Goal: Task Accomplishment & Management: Complete application form

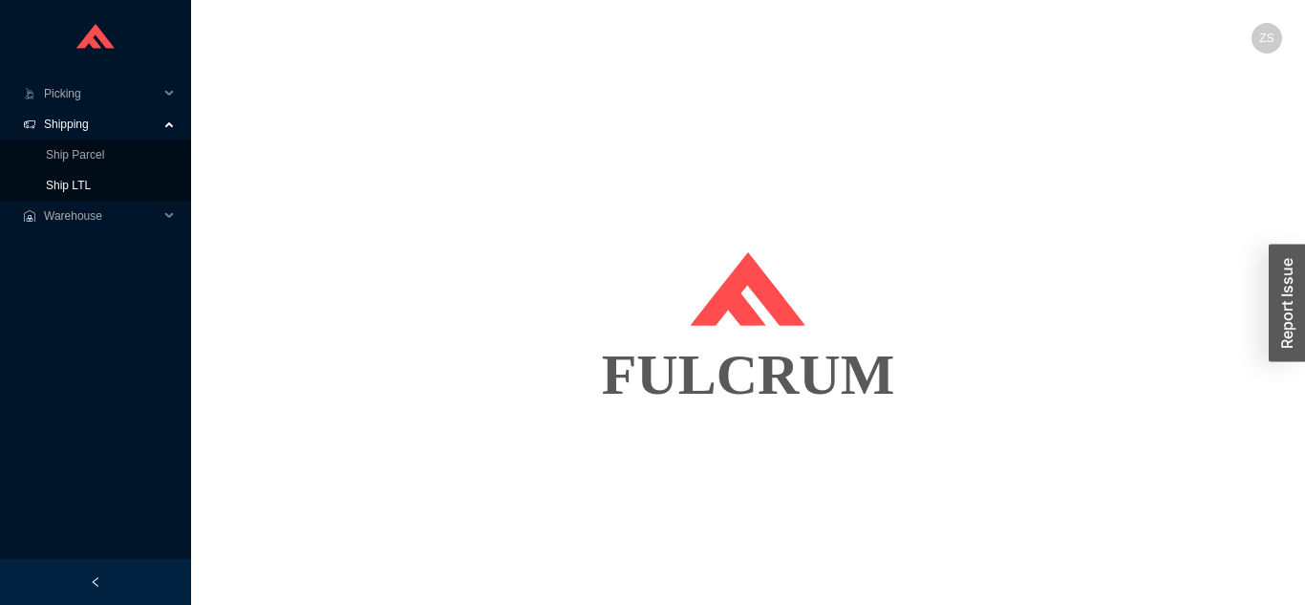
click at [91, 185] on link "Ship LTL" at bounding box center [68, 185] width 45 height 13
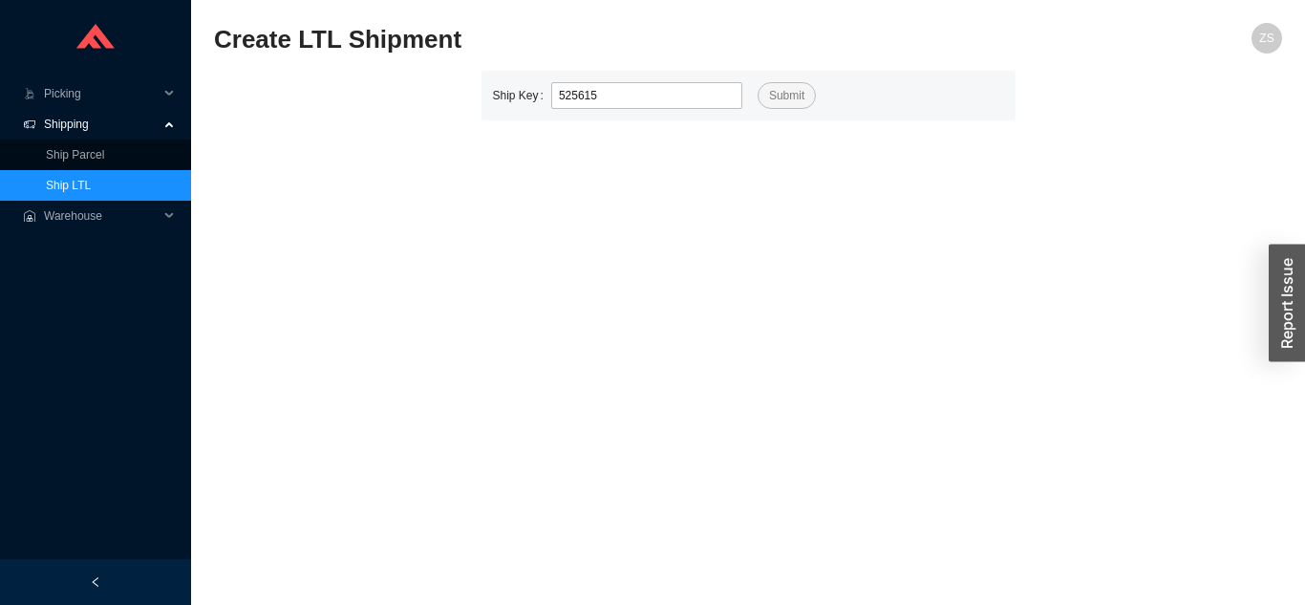
type input "525615"
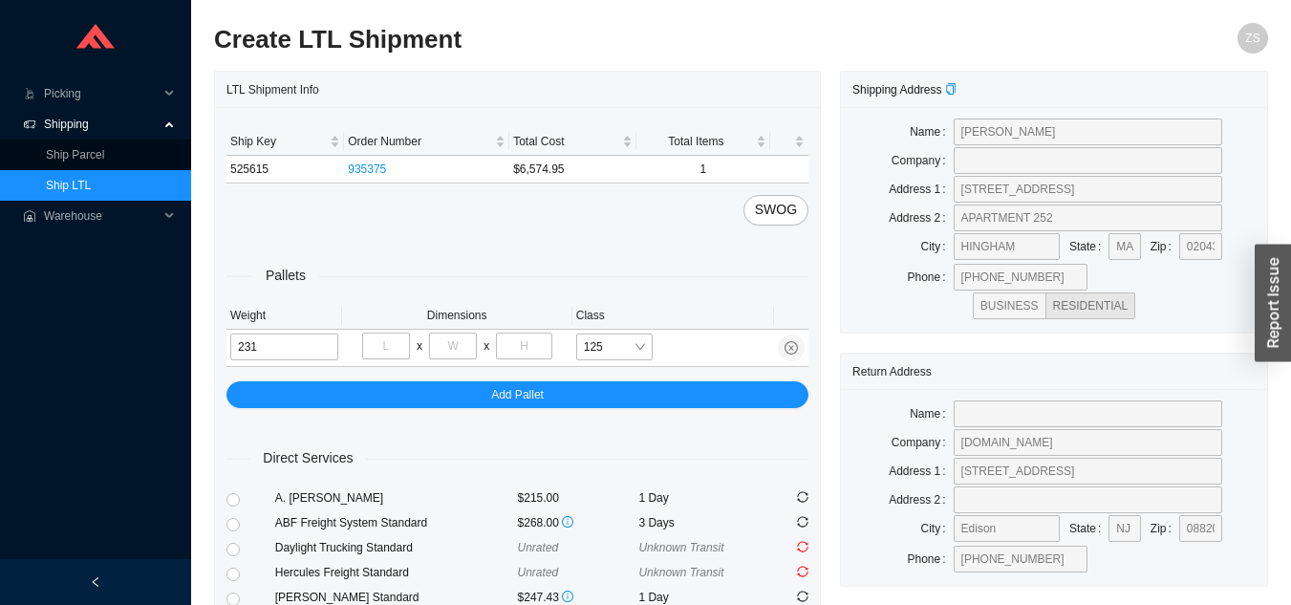
type input "231"
click at [379, 353] on input "tel" at bounding box center [386, 345] width 48 height 27
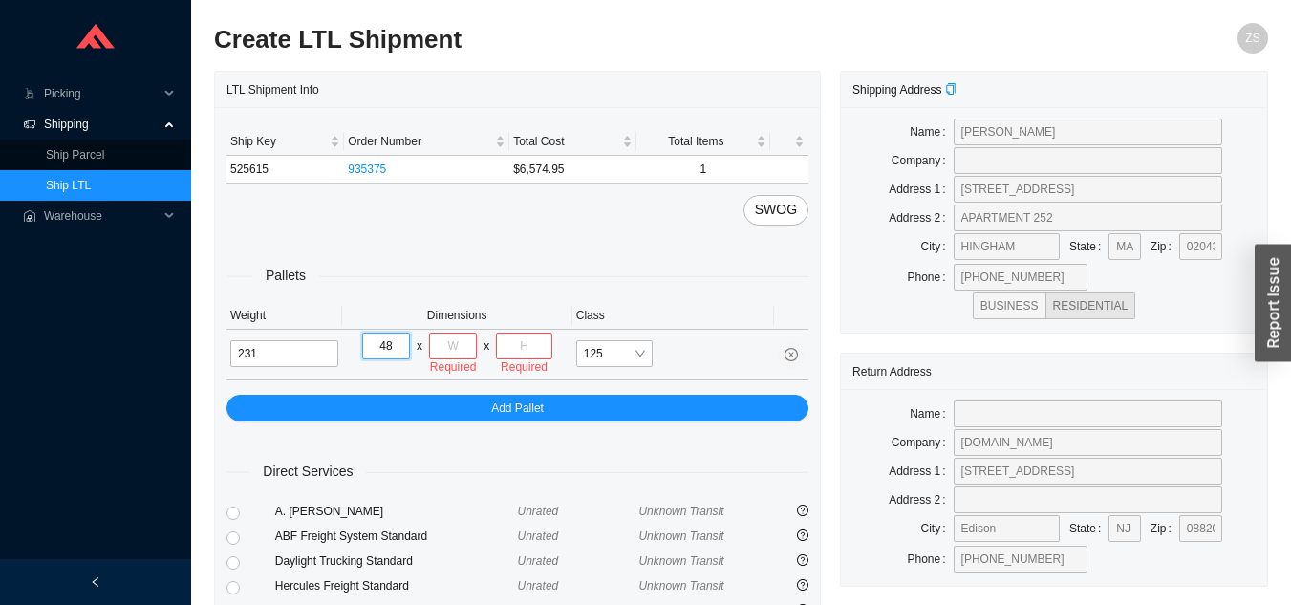
type input "48"
click at [449, 342] on input "tel" at bounding box center [453, 345] width 48 height 27
type input "32"
click at [536, 351] on input "tel" at bounding box center [523, 345] width 55 height 27
type input "32"
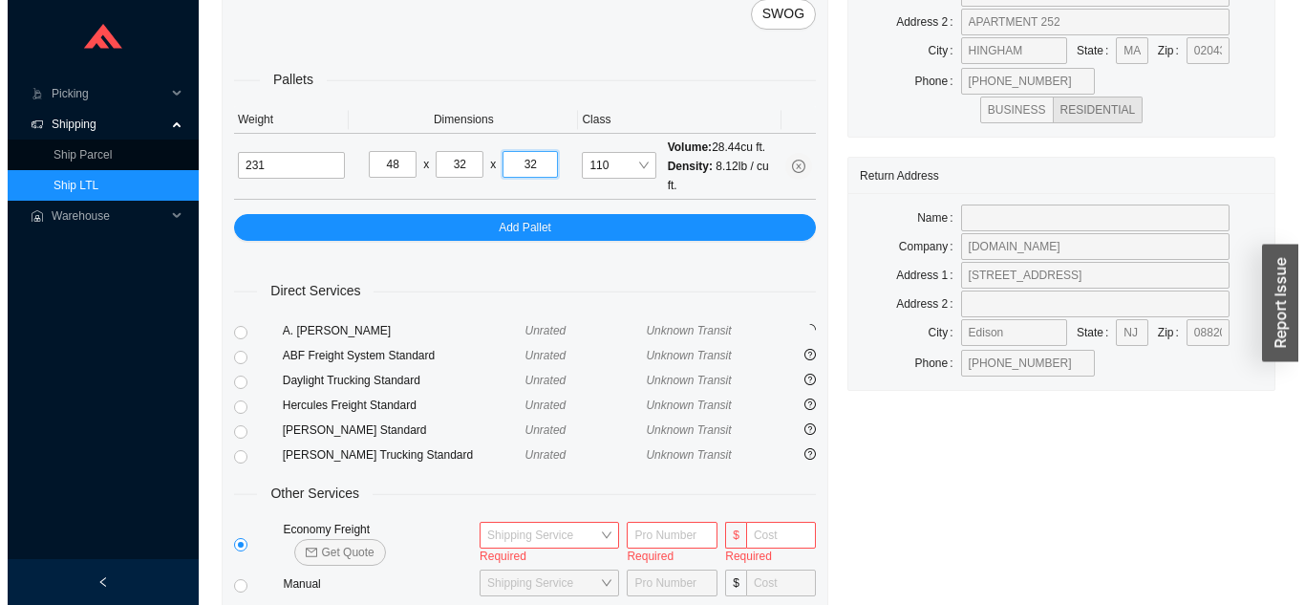
scroll to position [274, 0]
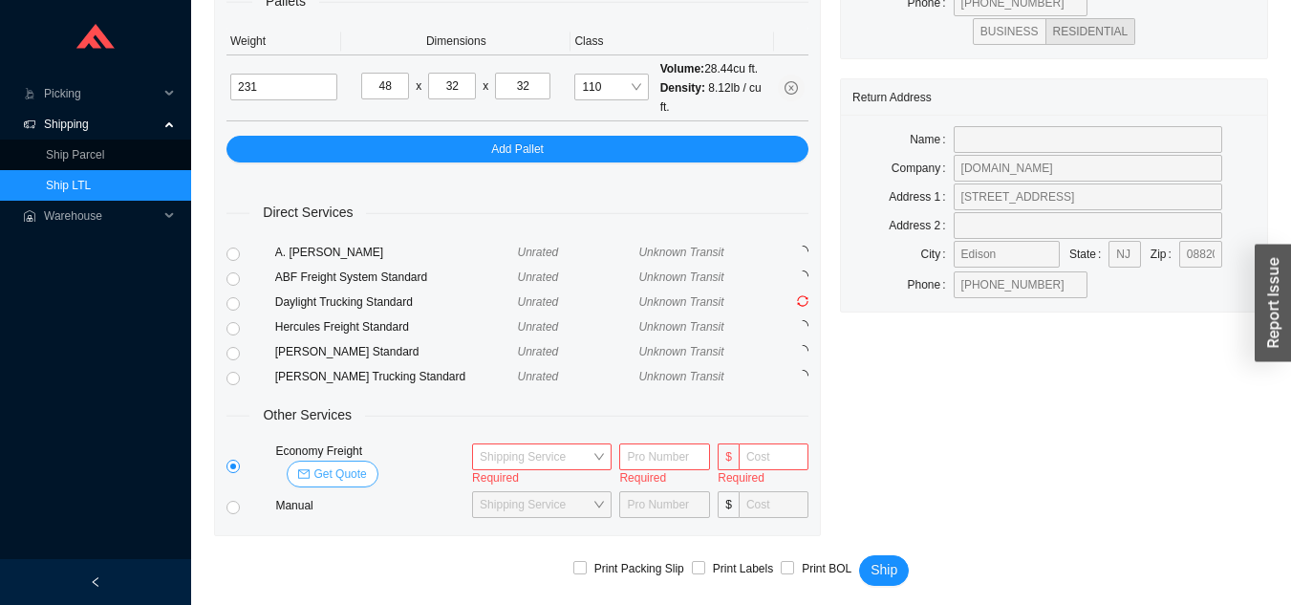
click at [366, 464] on span "Get Quote" at bounding box center [339, 473] width 53 height 19
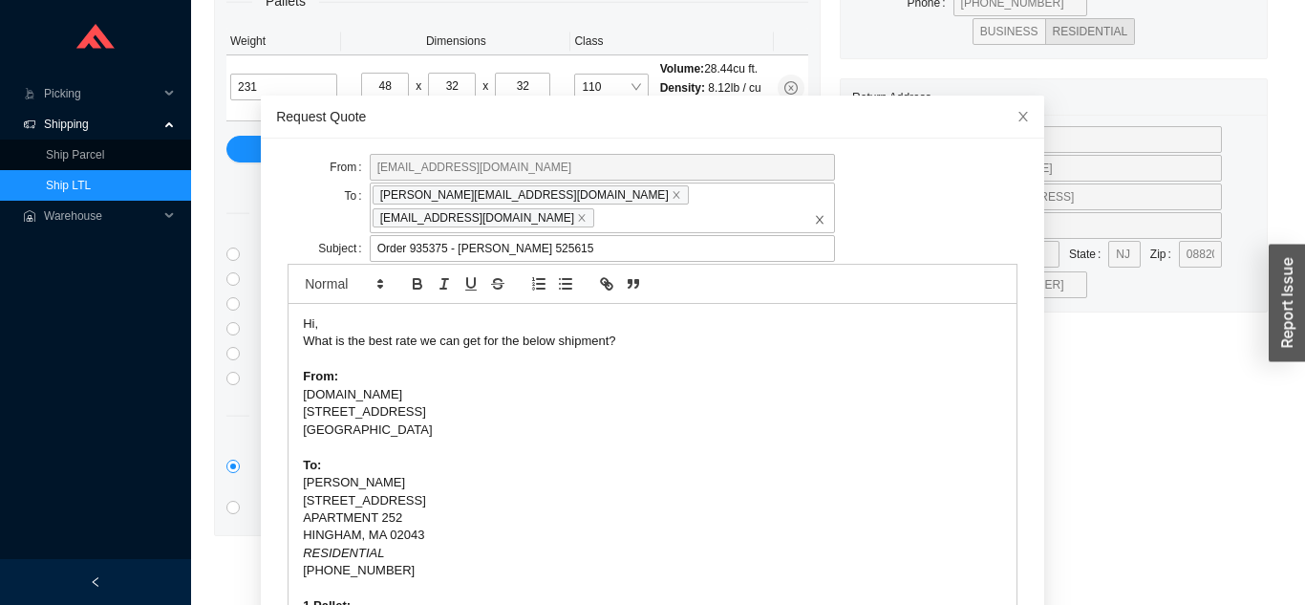
scroll to position [68, 0]
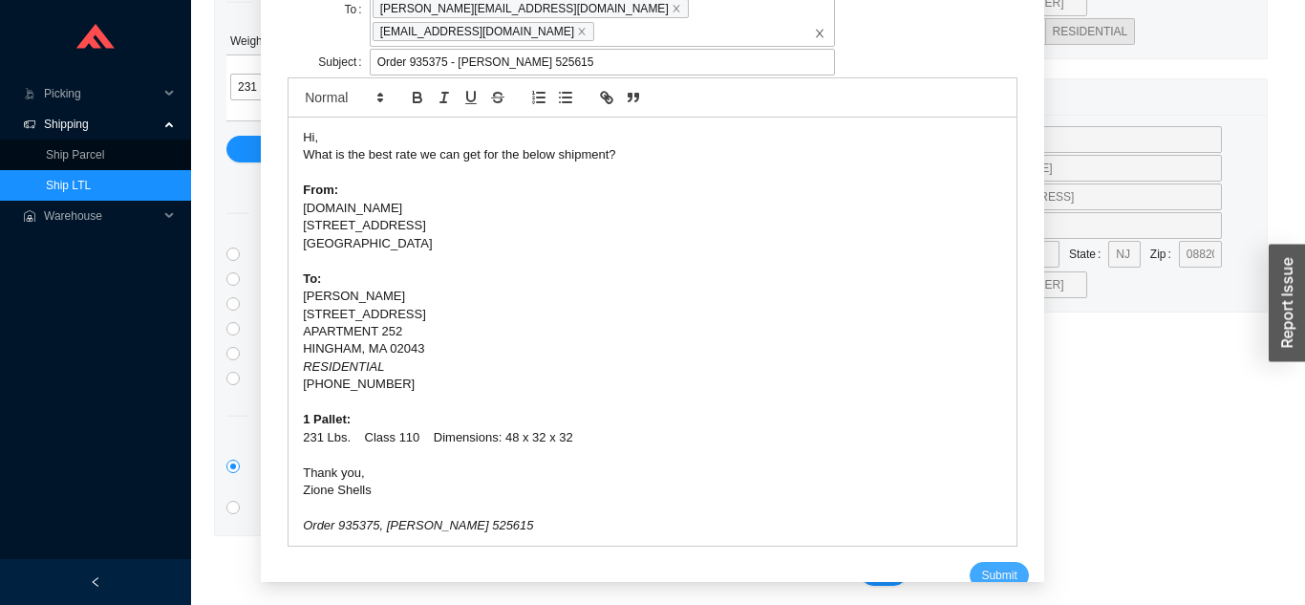
click at [981, 566] on span "Submit" at bounding box center [998, 575] width 35 height 19
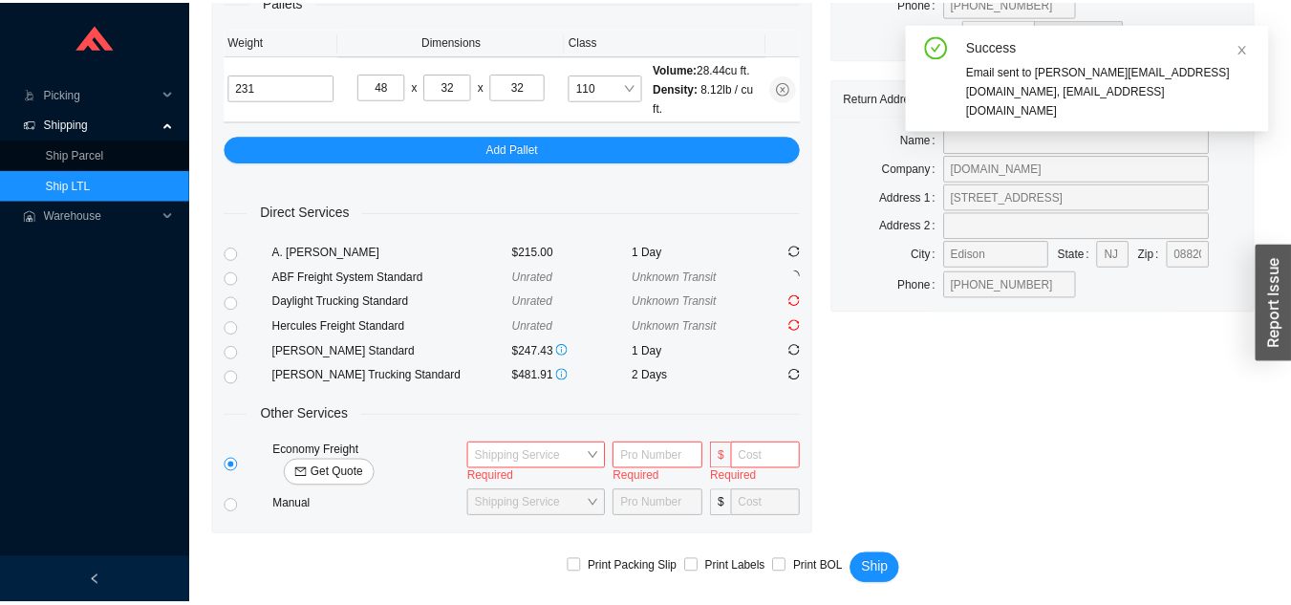
scroll to position [23, 0]
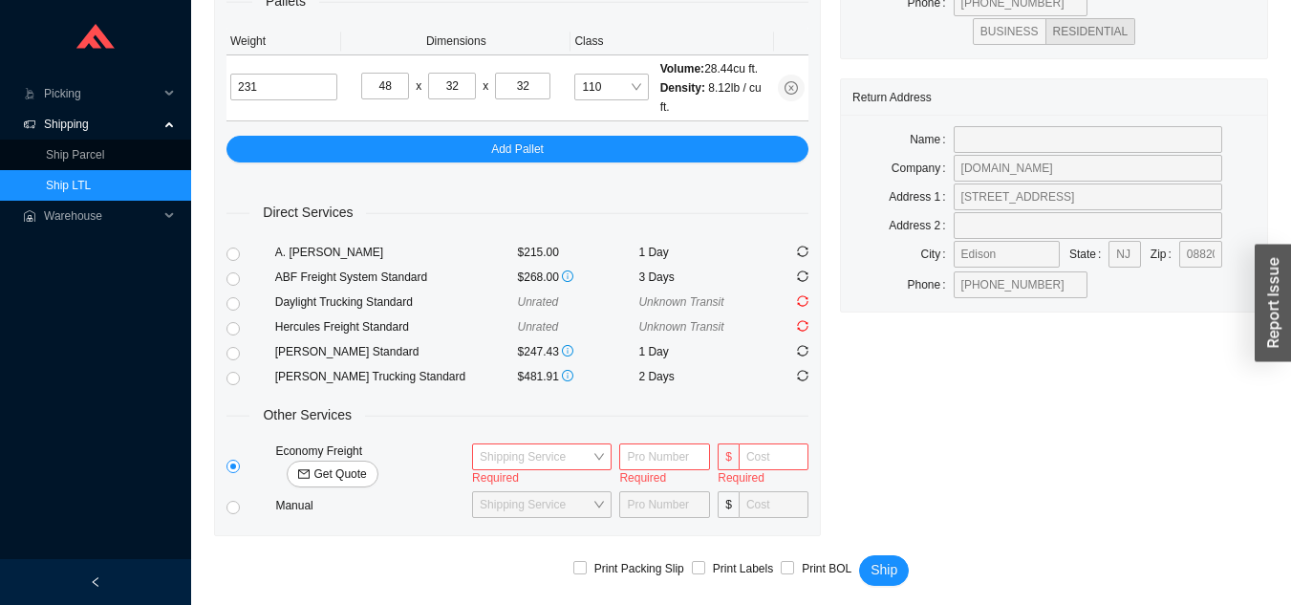
click at [91, 185] on link "Ship LTL" at bounding box center [68, 185] width 45 height 13
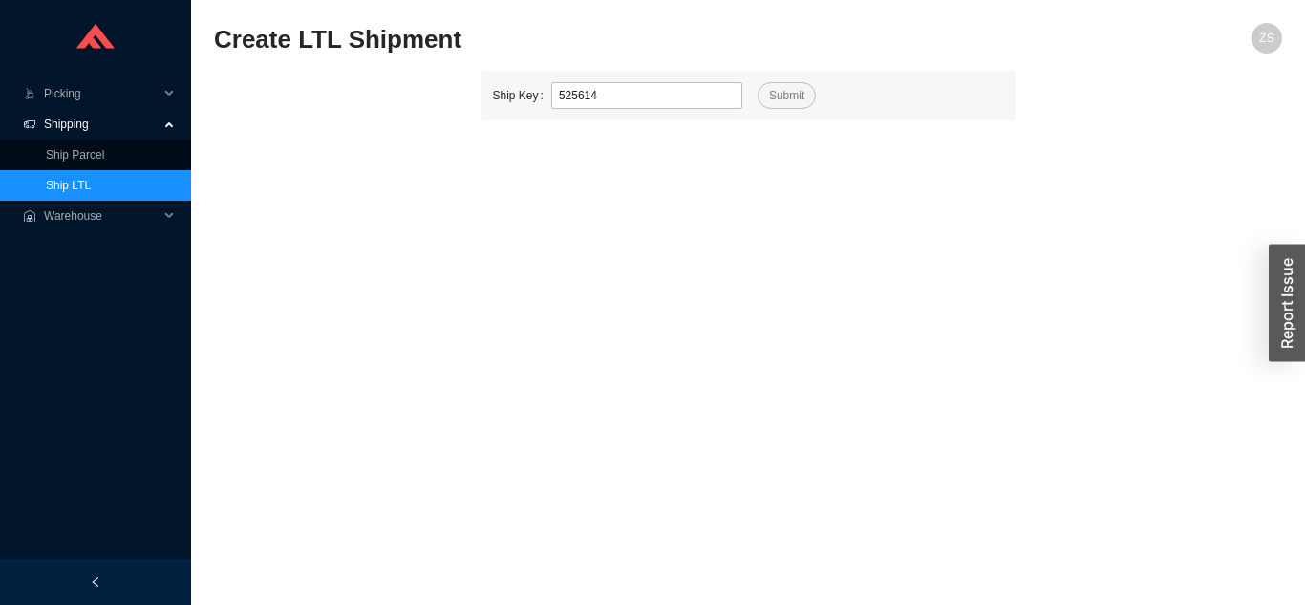
type input "525614"
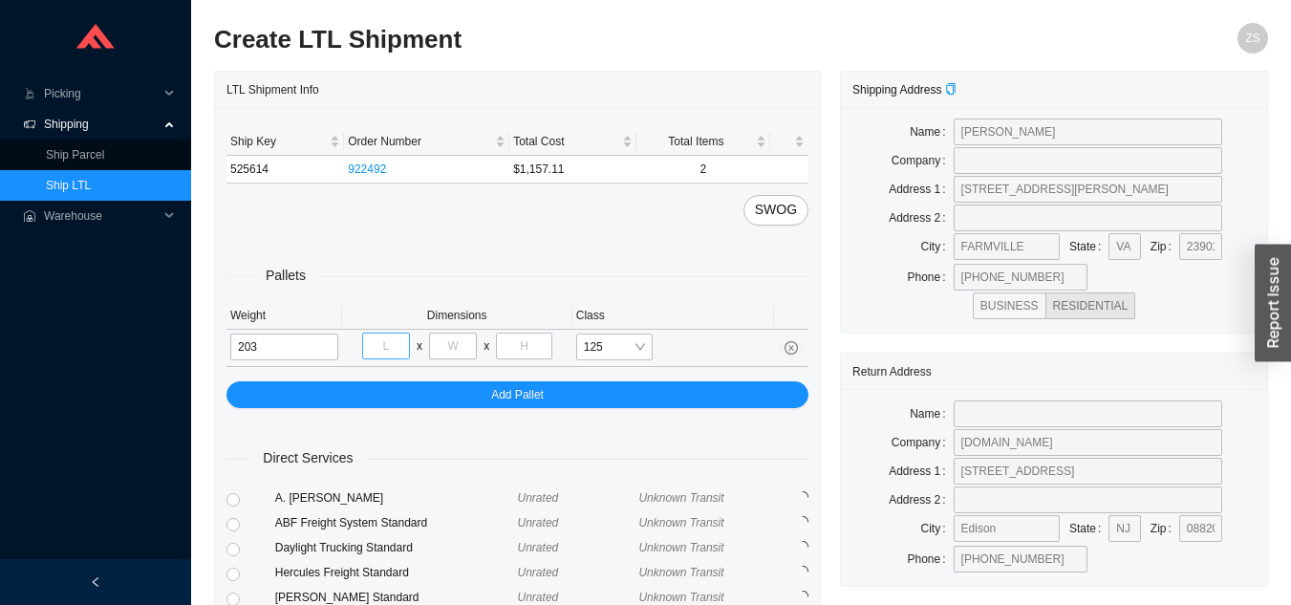
type input "203"
click at [396, 346] on input "tel" at bounding box center [386, 345] width 48 height 27
type input "40"
click at [461, 336] on input "tel" at bounding box center [453, 345] width 48 height 27
type input "48"
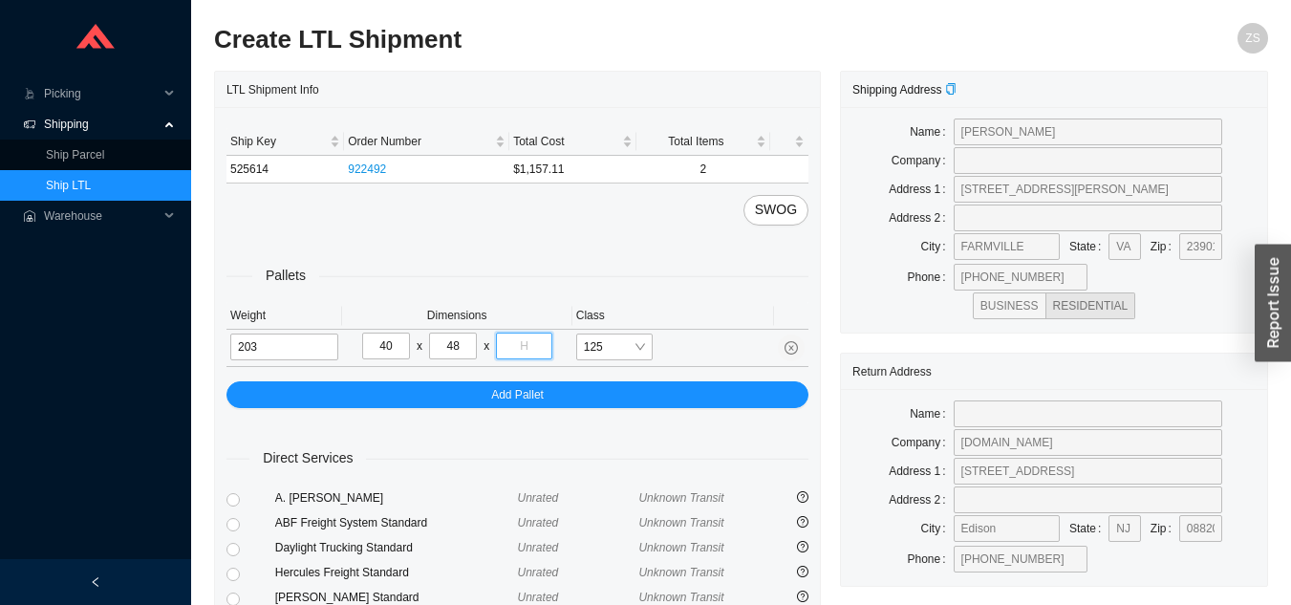
click at [539, 344] on input "tel" at bounding box center [523, 345] width 55 height 27
type input "2"
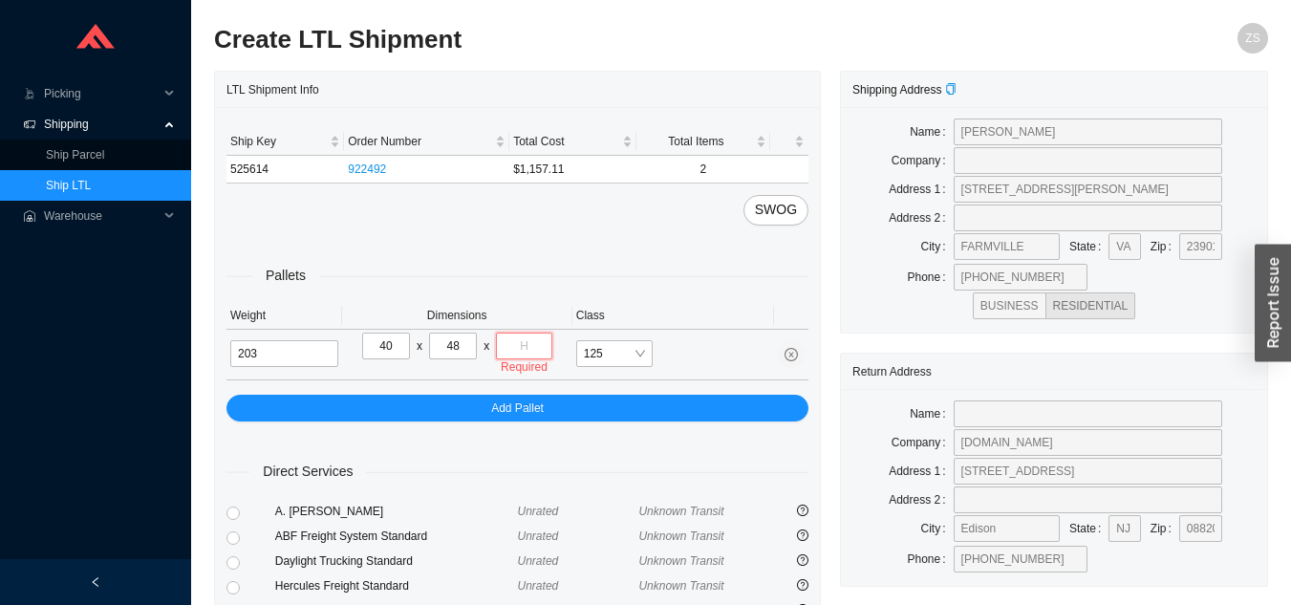
type input "2"
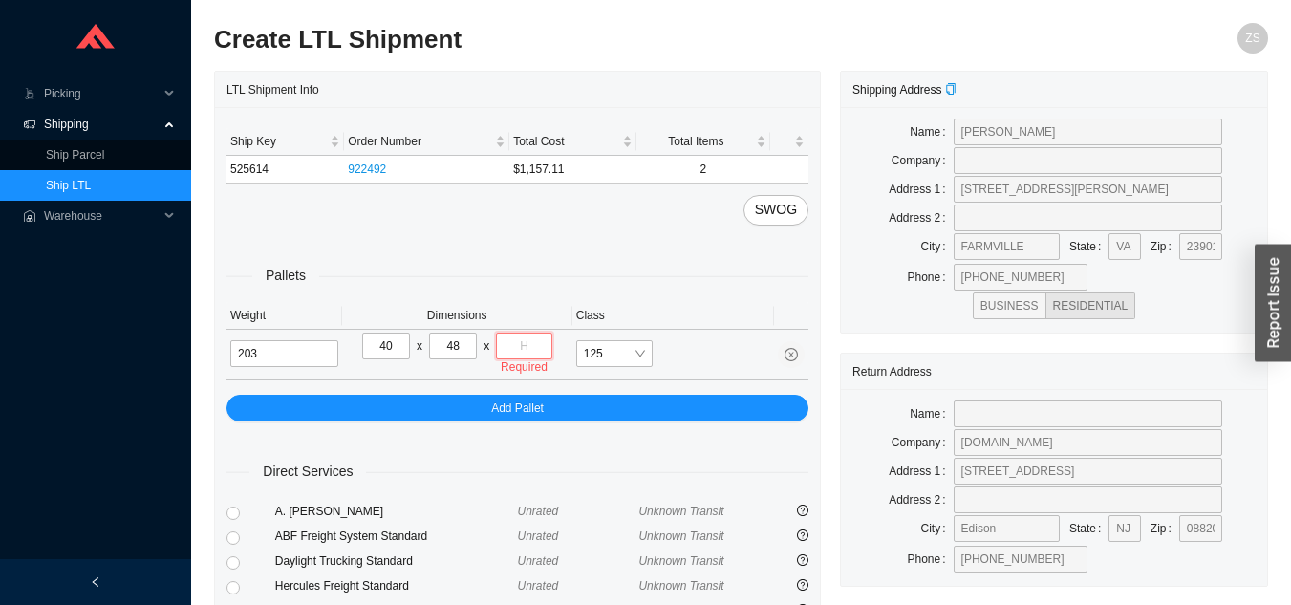
type input "2"
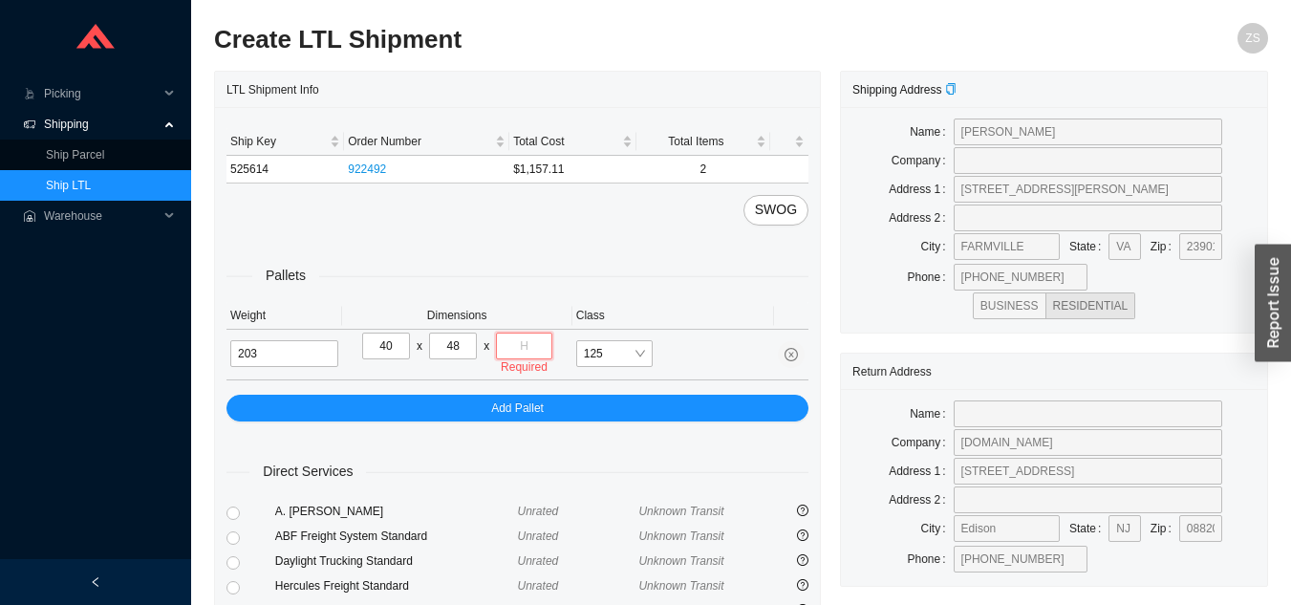
type input "2"
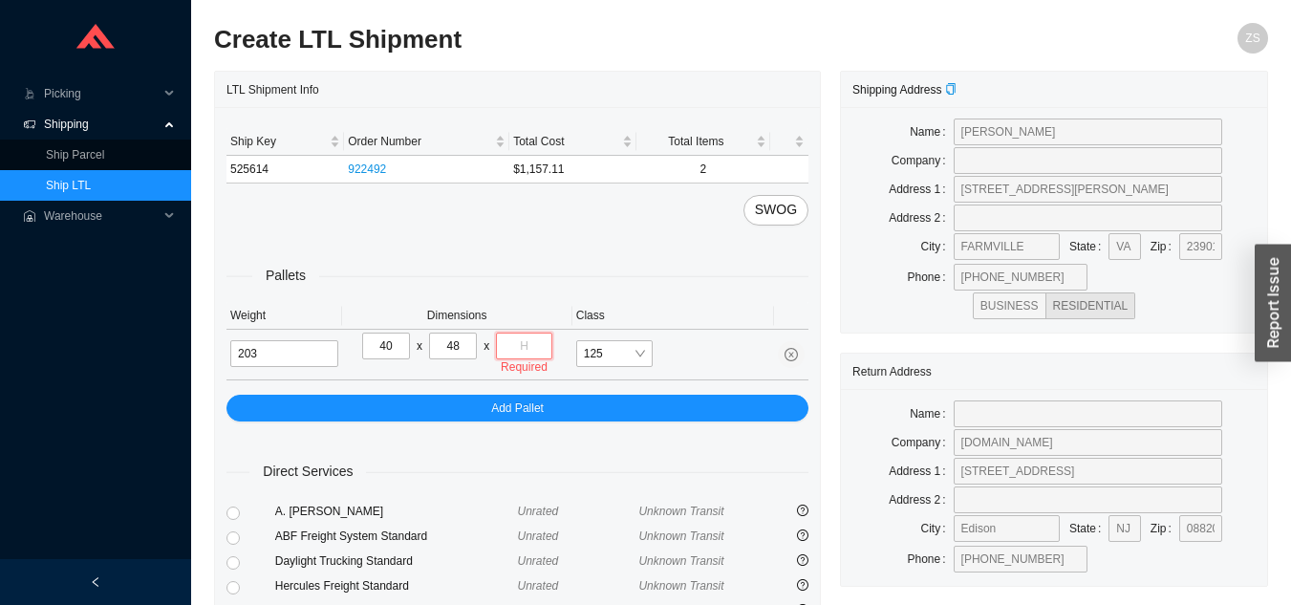
type input "2"
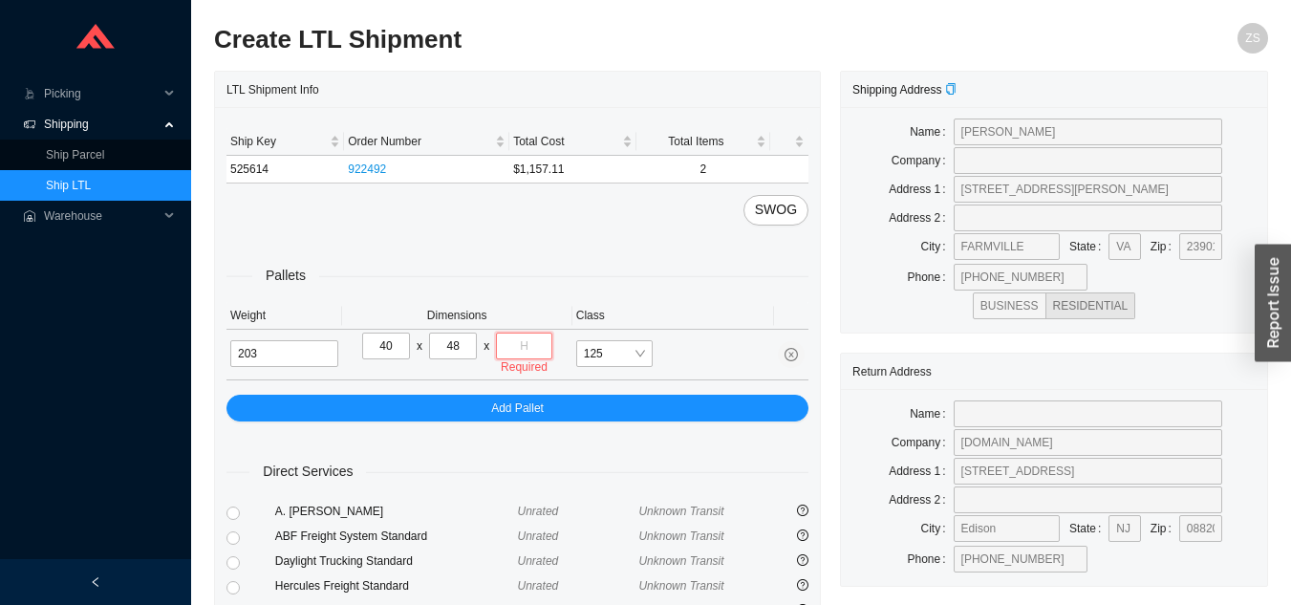
type input "2"
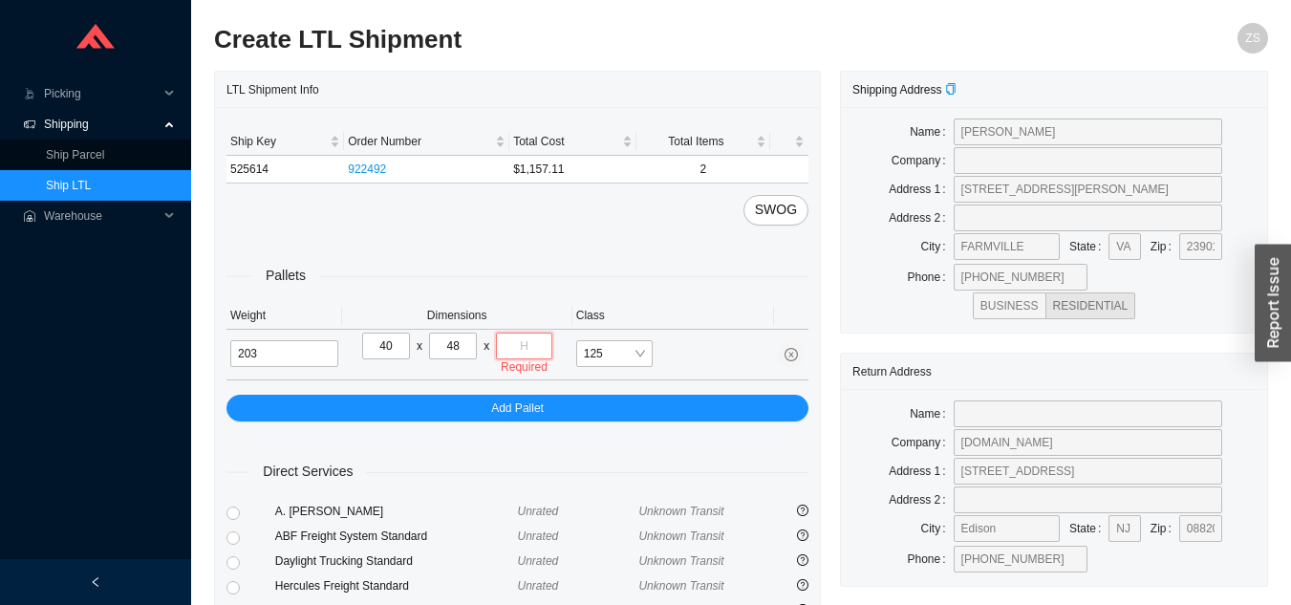
type input "2"
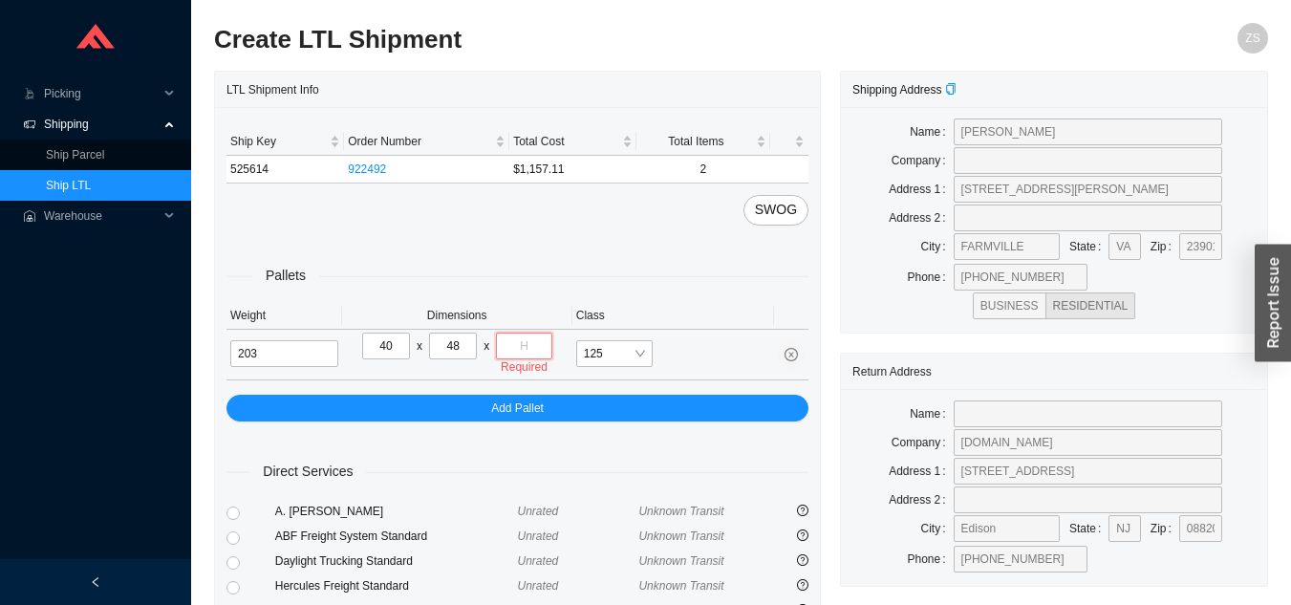
type input "2"
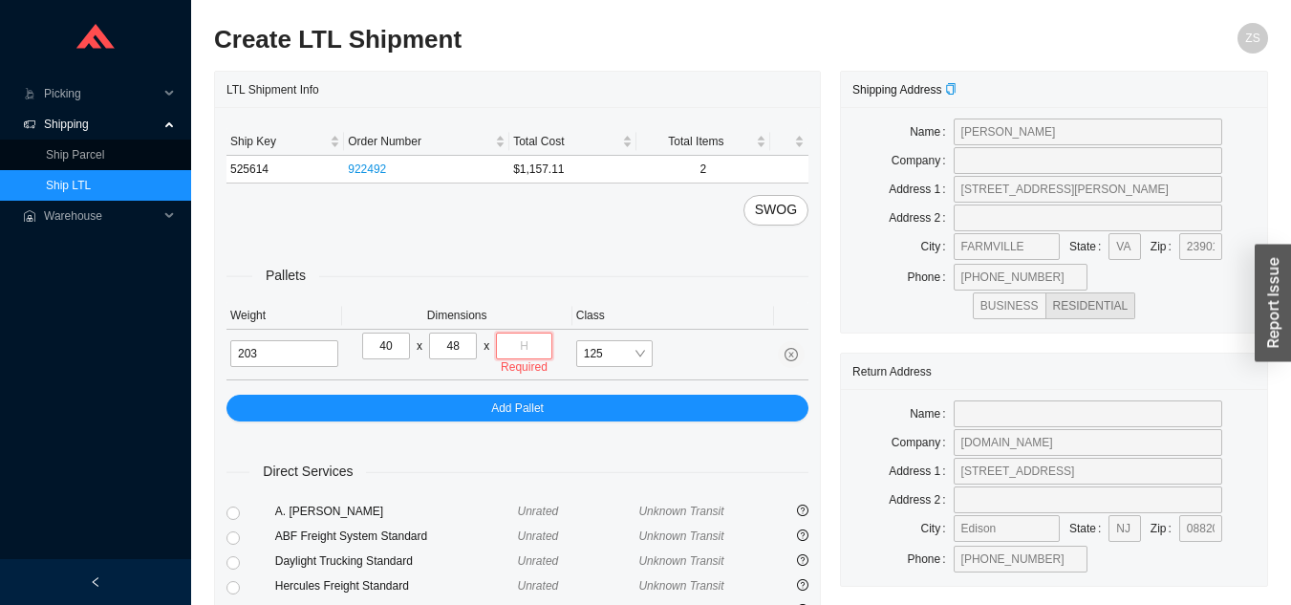
type input "2"
click at [62, 95] on span "Picking" at bounding box center [101, 93] width 115 height 31
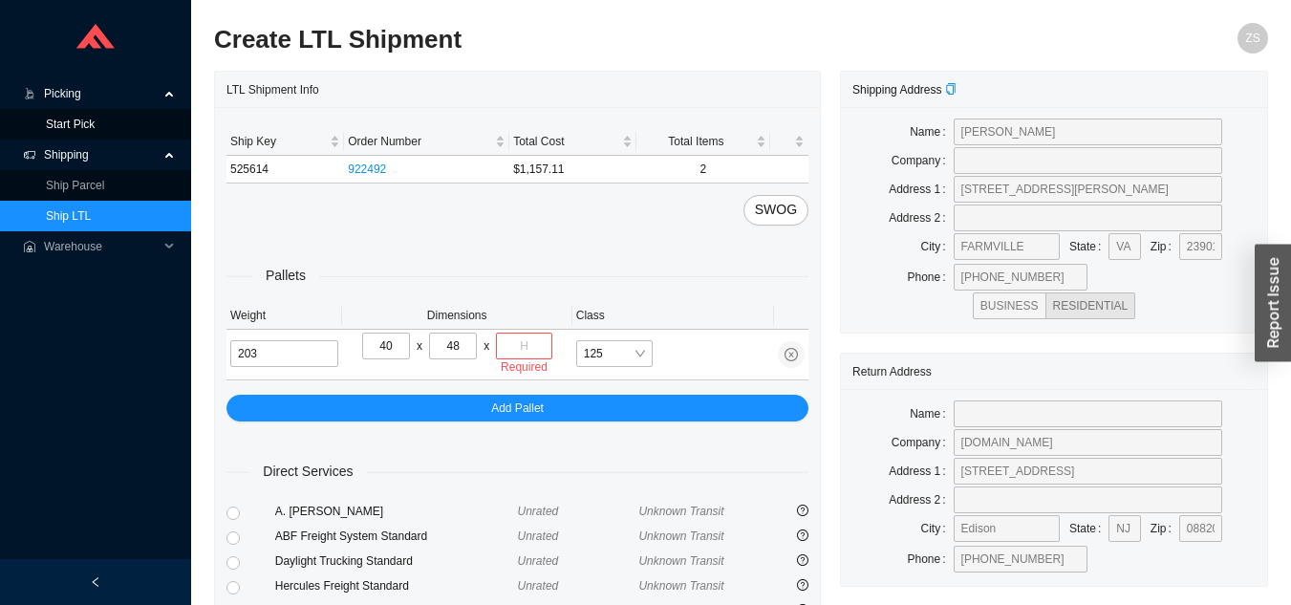
click at [82, 120] on link "Start Pick" at bounding box center [70, 124] width 49 height 13
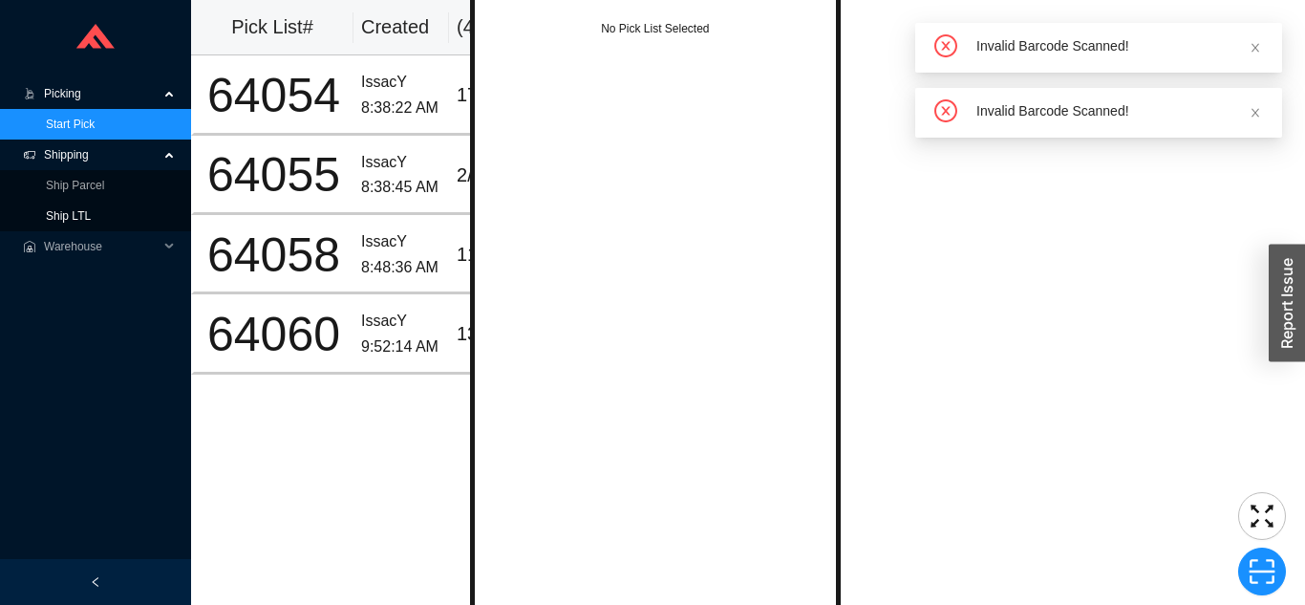
click at [64, 218] on link "Ship LTL" at bounding box center [68, 215] width 45 height 13
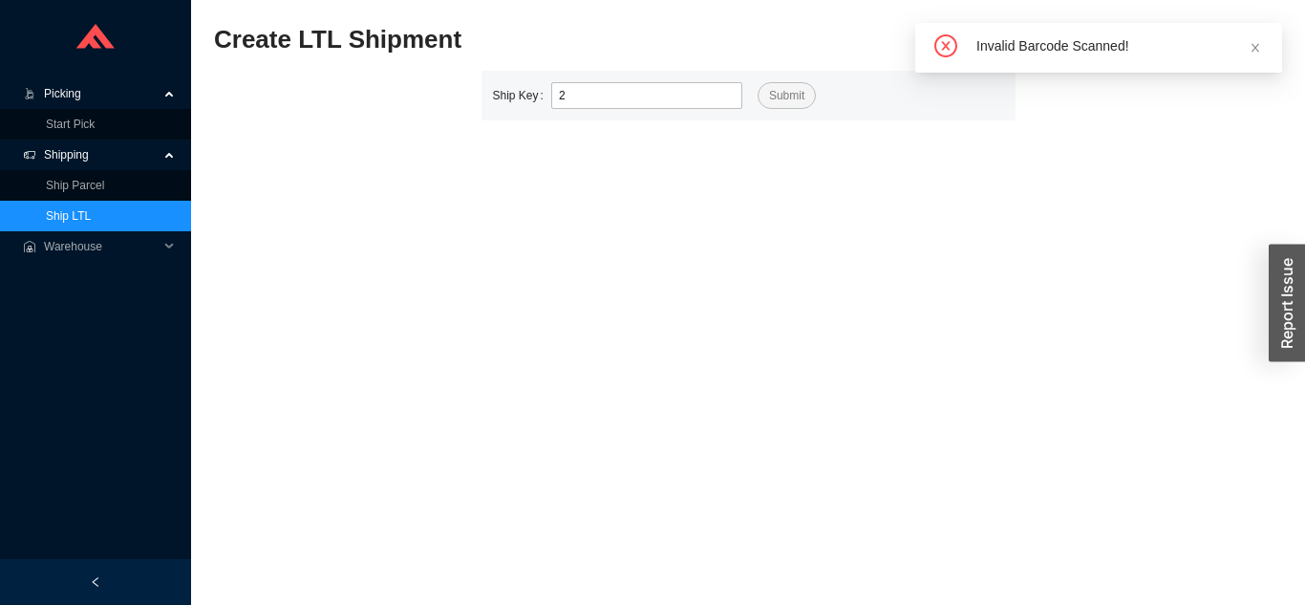
type input "2"
type input "525676"
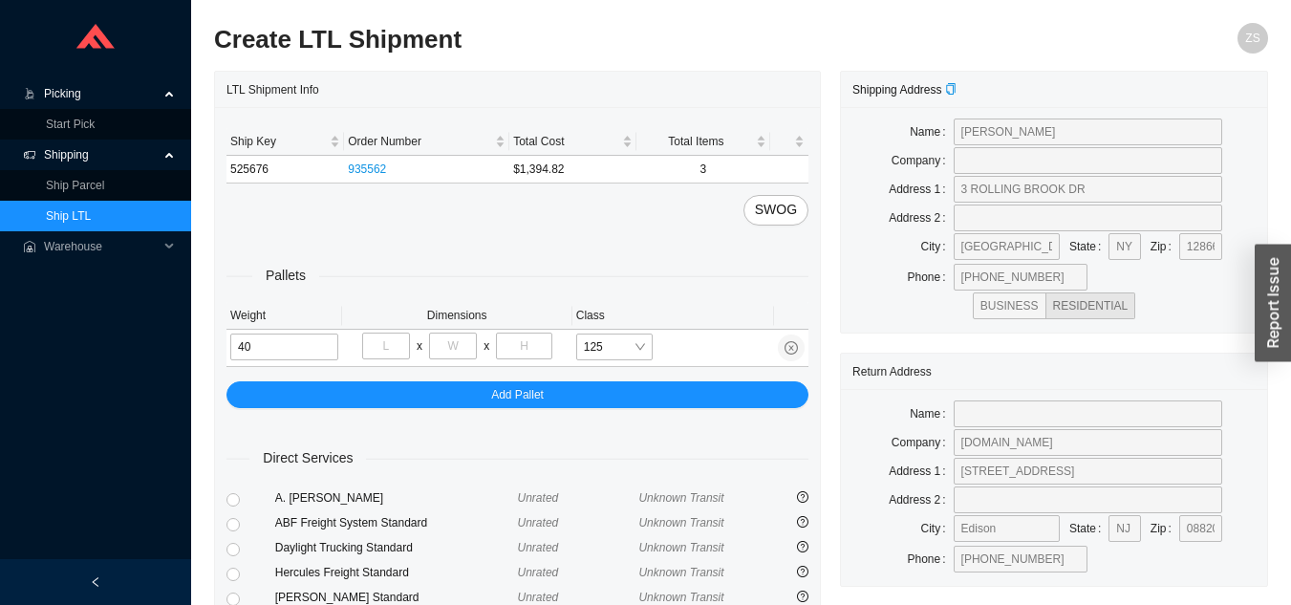
type input "40"
type input "48"
type input "2"
click at [400, 346] on input "48" at bounding box center [386, 345] width 48 height 27
type input "4"
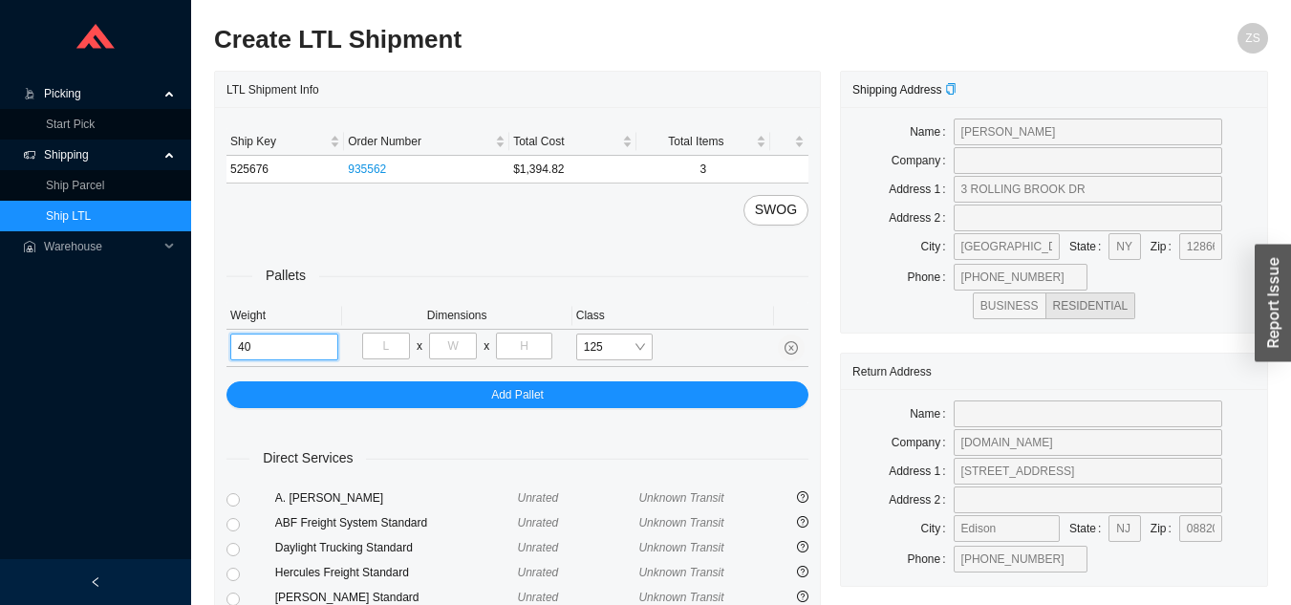
click at [299, 348] on input "40" at bounding box center [284, 346] width 108 height 27
type input "4"
type input "196"
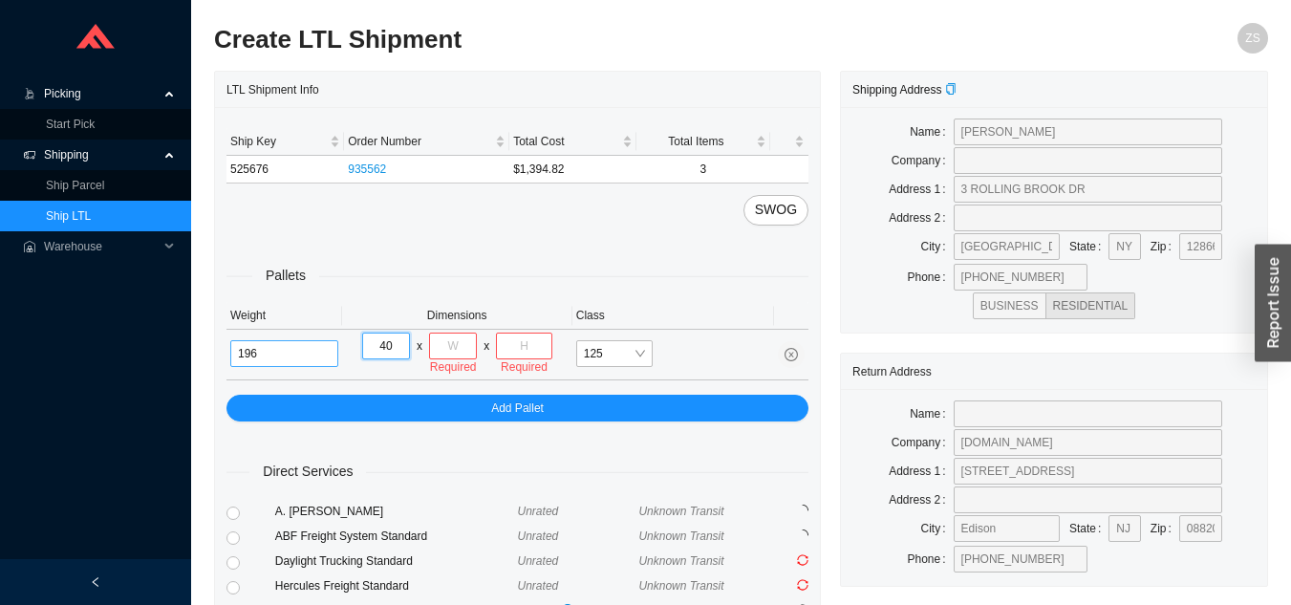
type input "40"
type input "48"
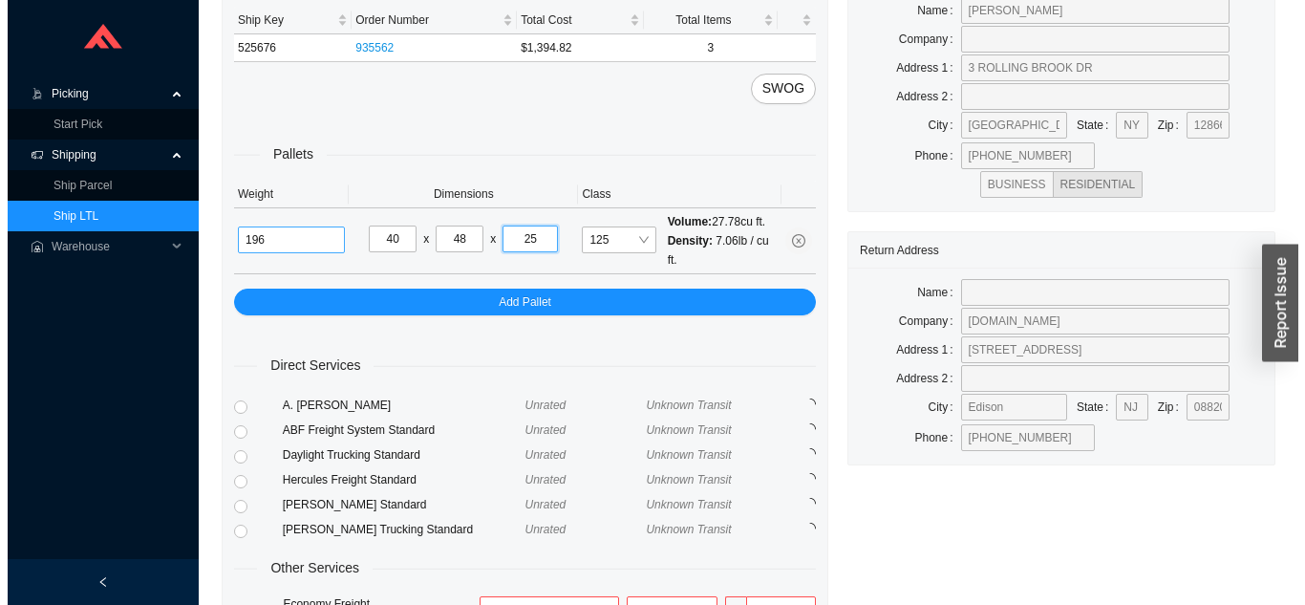
scroll to position [274, 0]
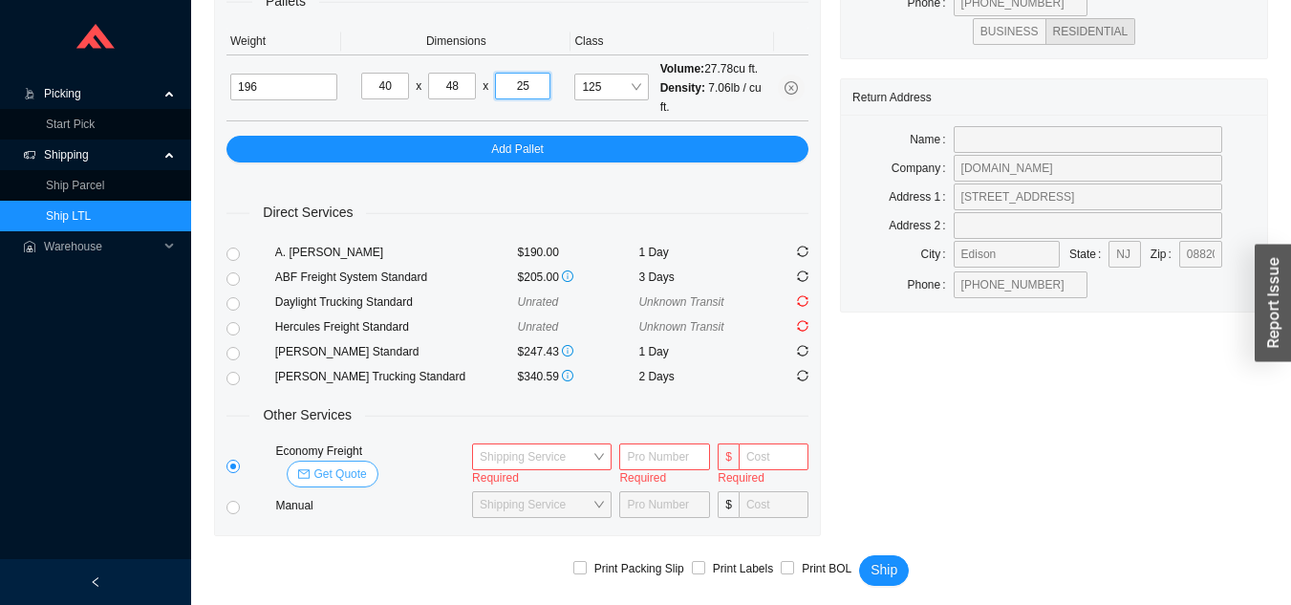
type input "25"
click at [366, 464] on span "Get Quote" at bounding box center [339, 473] width 53 height 19
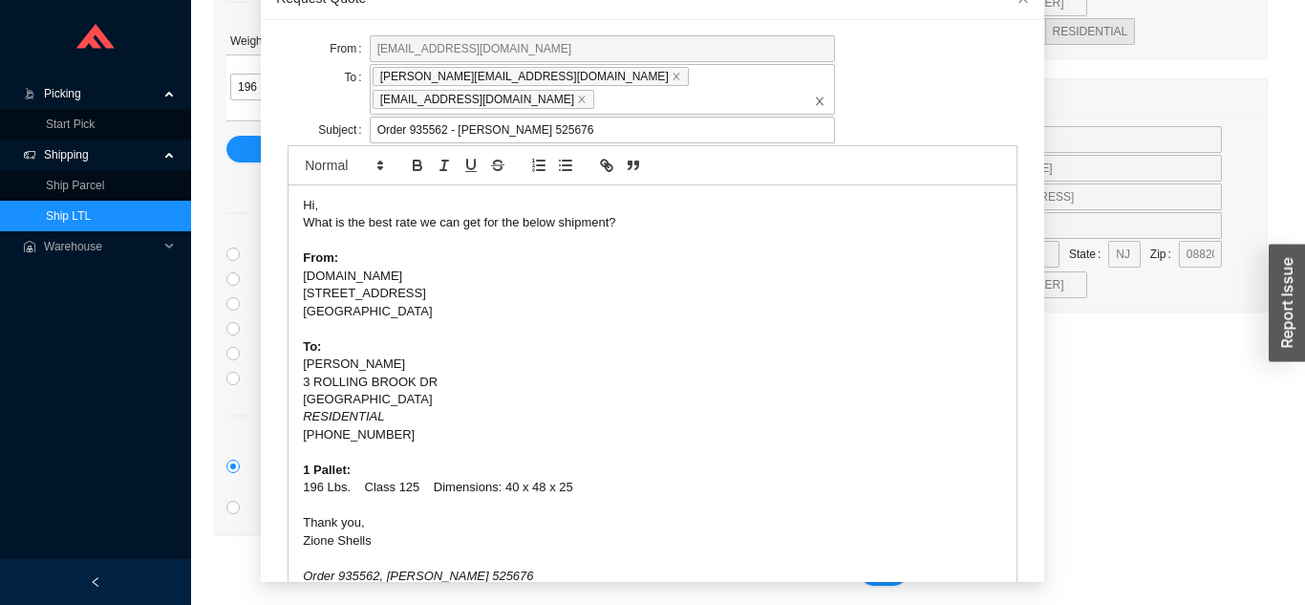
scroll to position [51, 0]
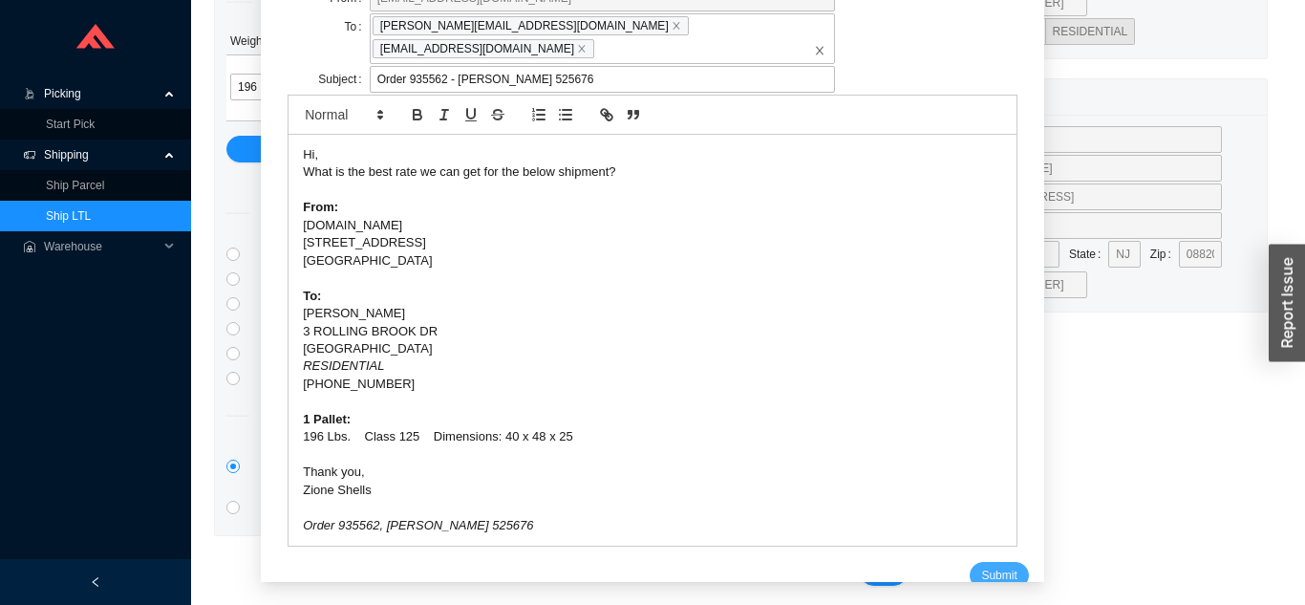
click at [981, 566] on span "Submit" at bounding box center [998, 575] width 35 height 19
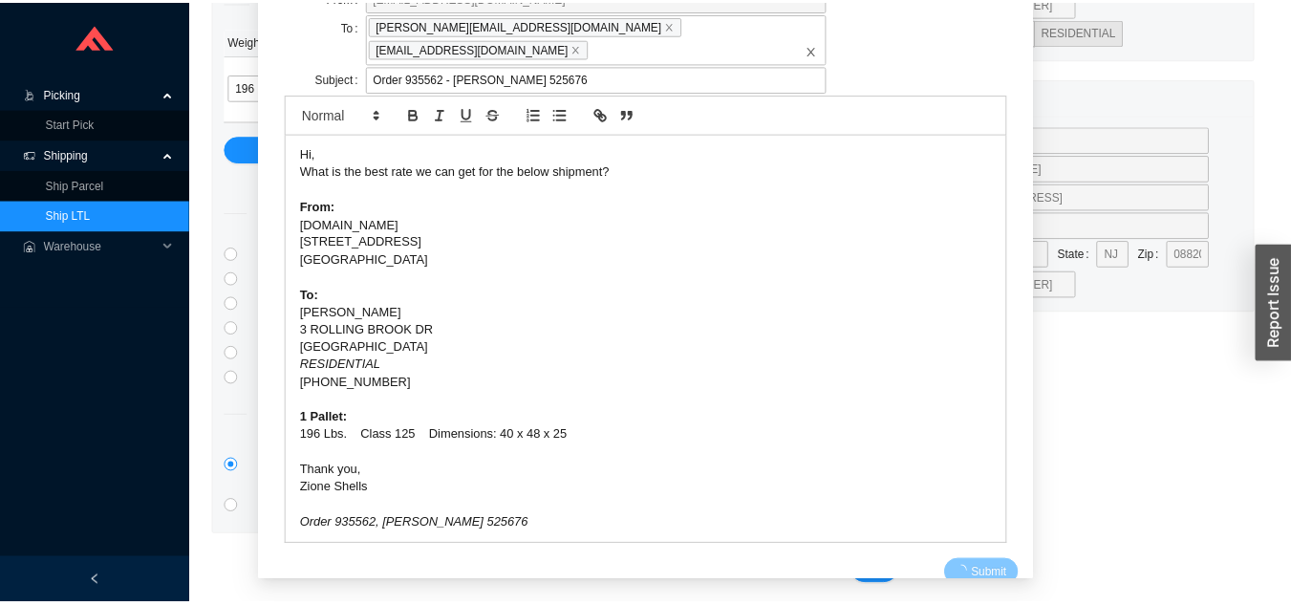
scroll to position [23, 0]
